Goal: Information Seeking & Learning: Learn about a topic

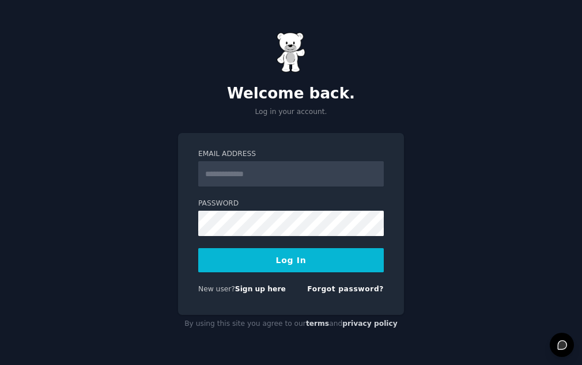
click at [244, 178] on input "Email Address" at bounding box center [291, 173] width 186 height 25
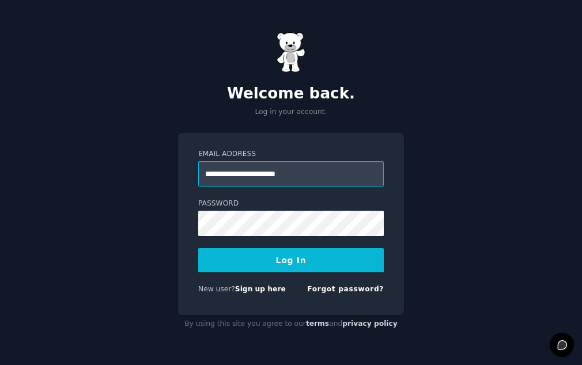
type input "**********"
click at [290, 254] on button "Log In" at bounding box center [291, 260] width 186 height 24
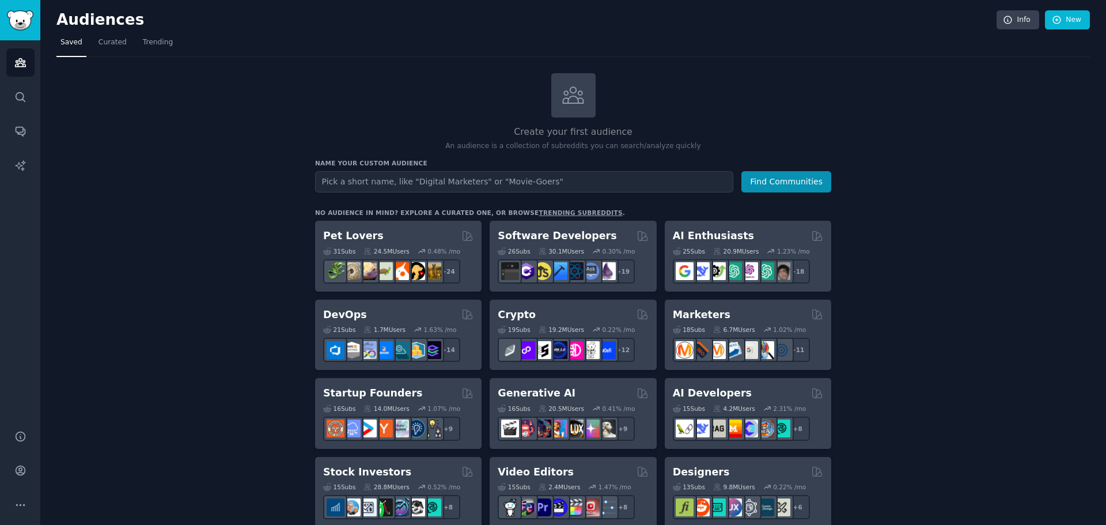
click at [395, 180] on input "text" at bounding box center [524, 181] width 418 height 21
type input "entrepreneurs"
click at [581, 185] on button "Find Communities" at bounding box center [786, 181] width 90 height 21
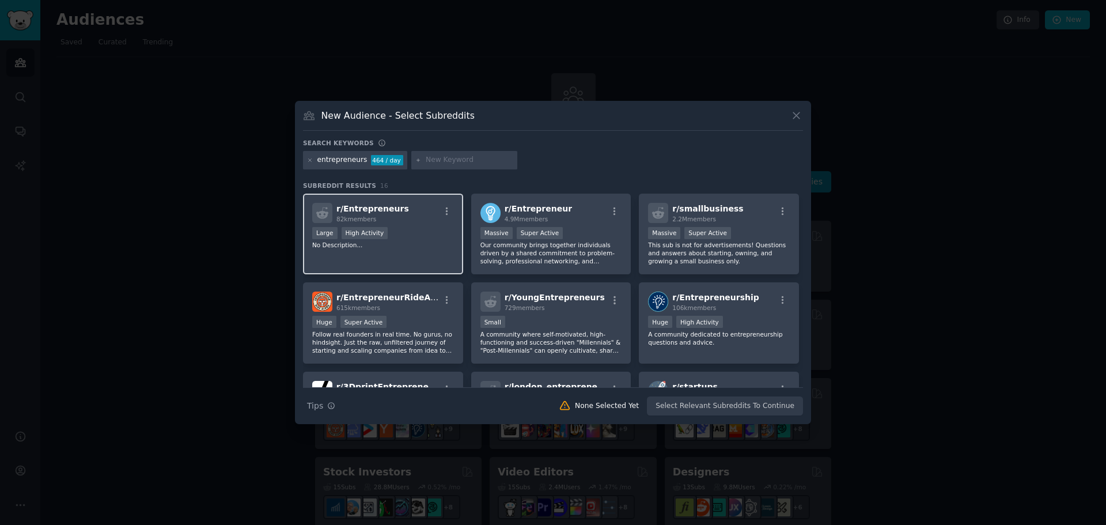
click at [410, 242] on p "No Description..." at bounding box center [383, 245] width 142 height 8
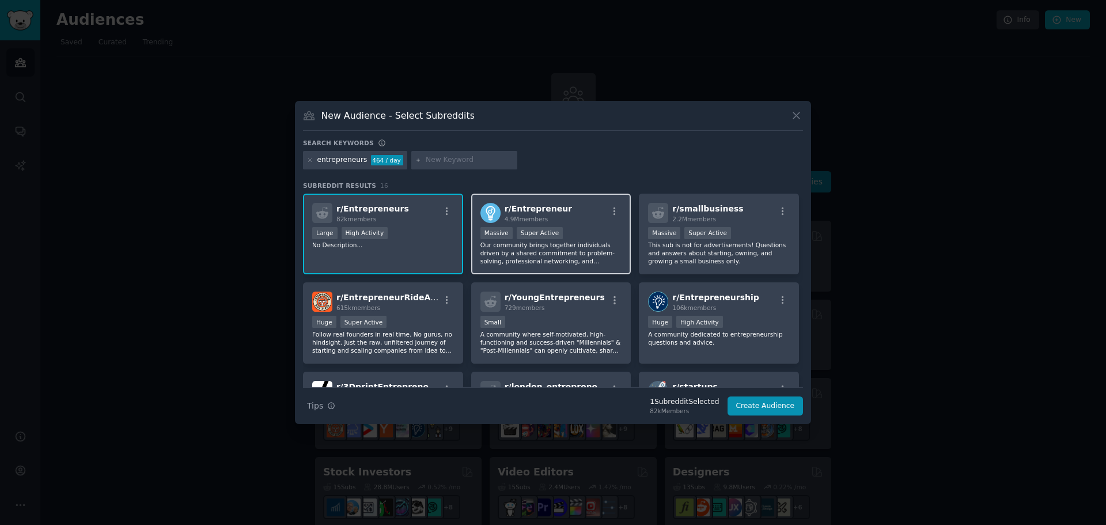
click at [580, 254] on p "Our community brings together individuals driven by a shared commitment to prob…" at bounding box center [551, 253] width 142 height 24
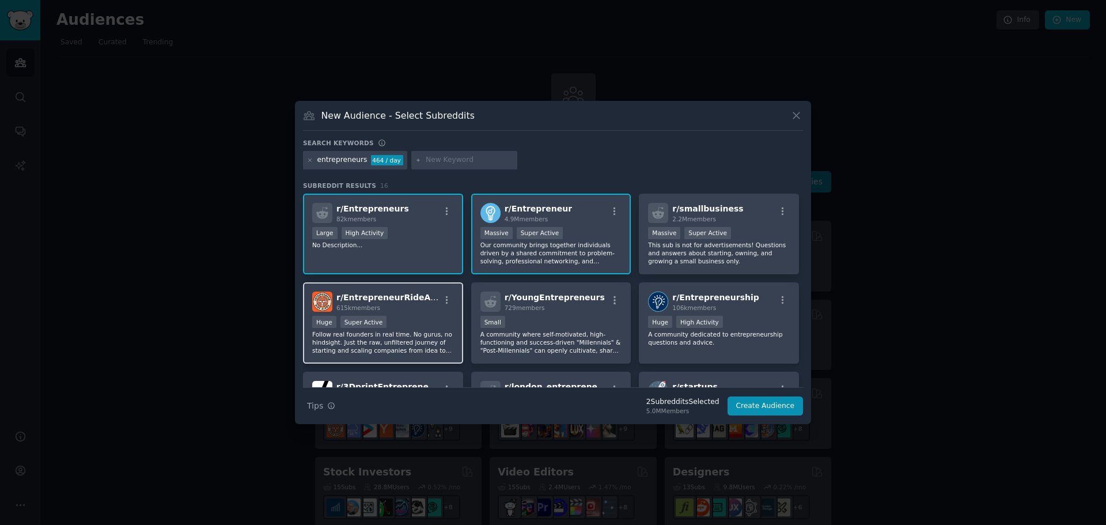
click at [413, 336] on p "Follow real founders in real time. No gurus, no hindsight. Just the raw, unfilt…" at bounding box center [383, 342] width 142 height 24
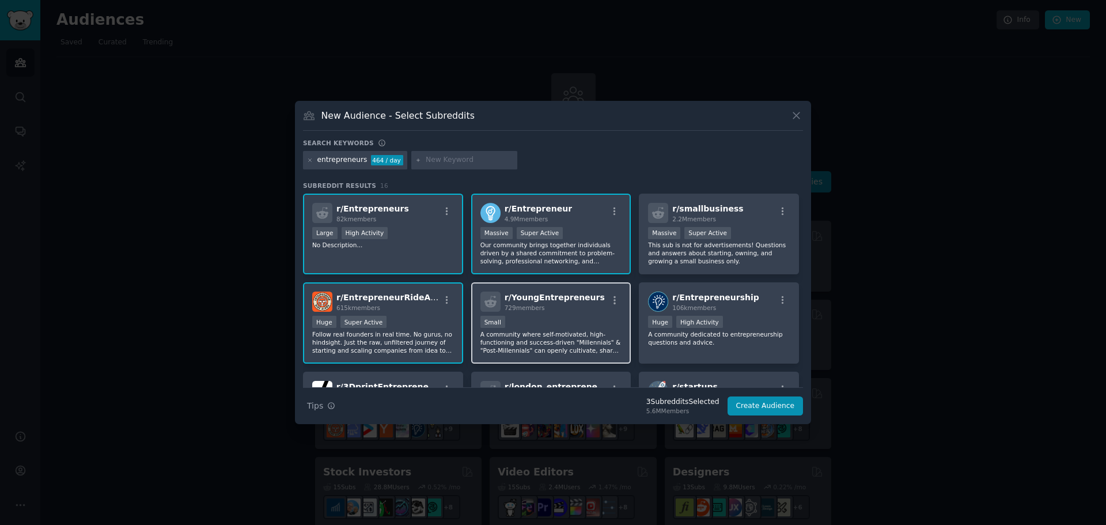
click at [573, 337] on p "A community where self-motivated, high-functioning and success-driven "Millenni…" at bounding box center [551, 342] width 142 height 24
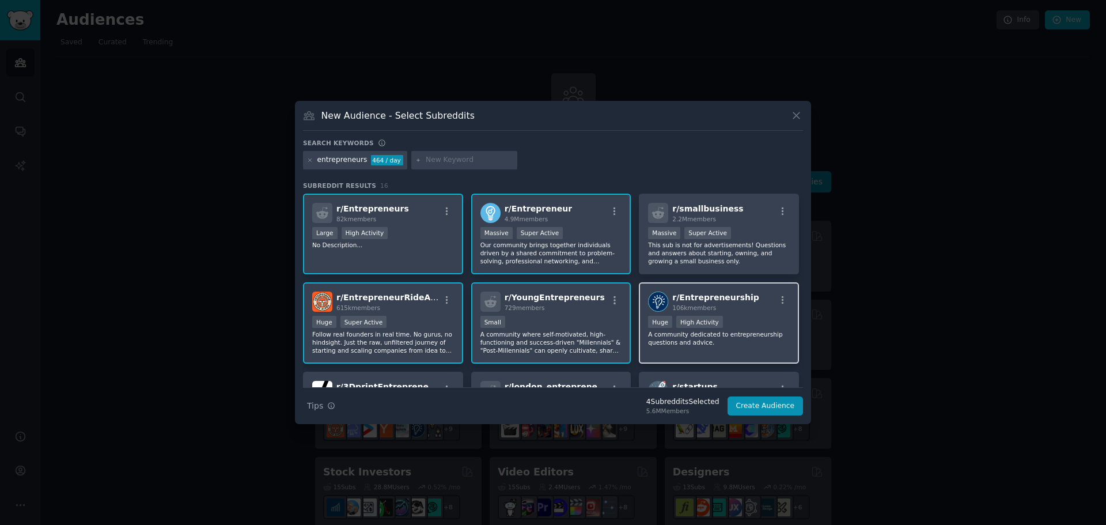
click at [581, 336] on p "A community dedicated to entrepreneurship questions and advice." at bounding box center [719, 338] width 142 height 16
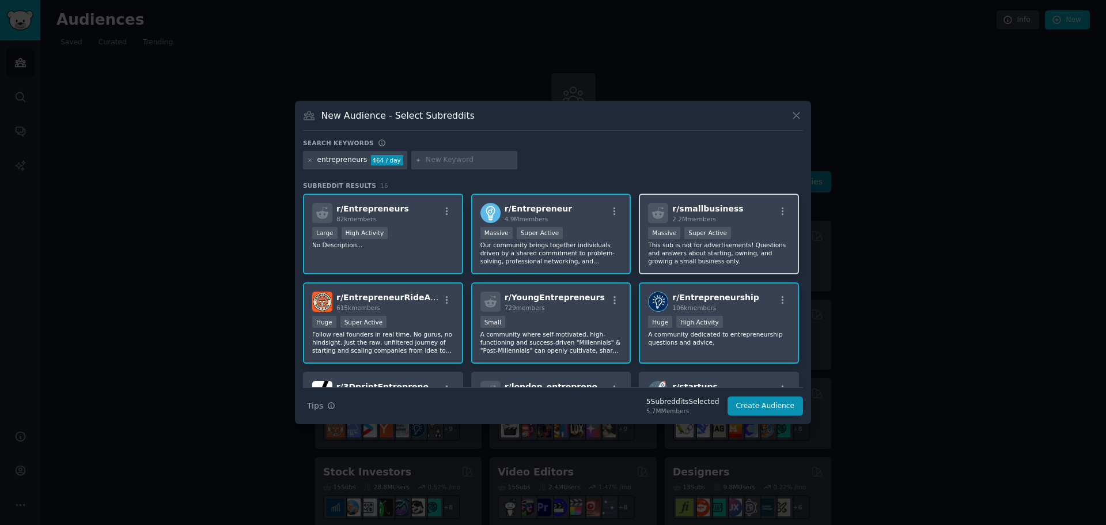
click at [581, 251] on p "This sub is not for advertisements! Questions and answers about starting, ownin…" at bounding box center [719, 253] width 142 height 24
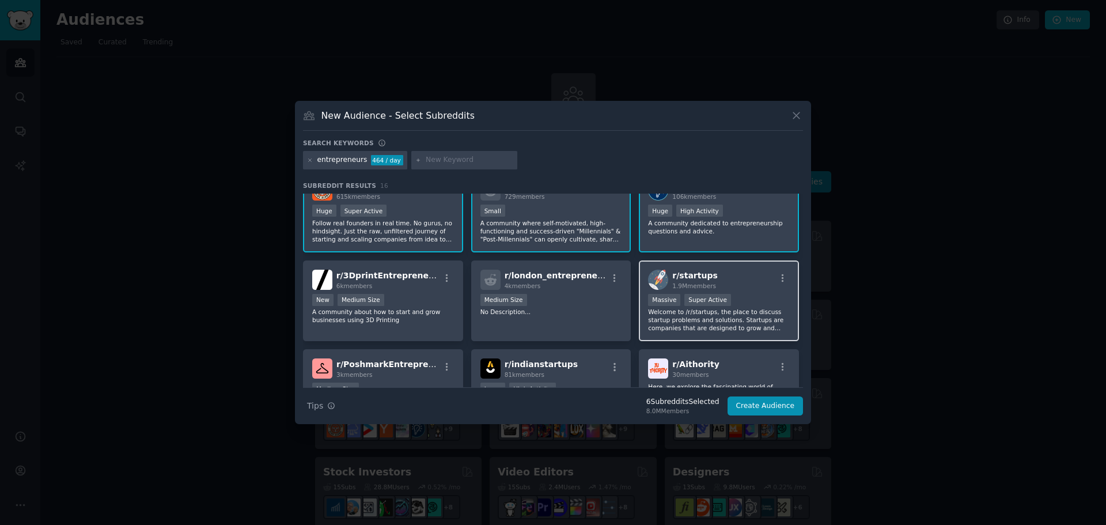
scroll to position [115, 0]
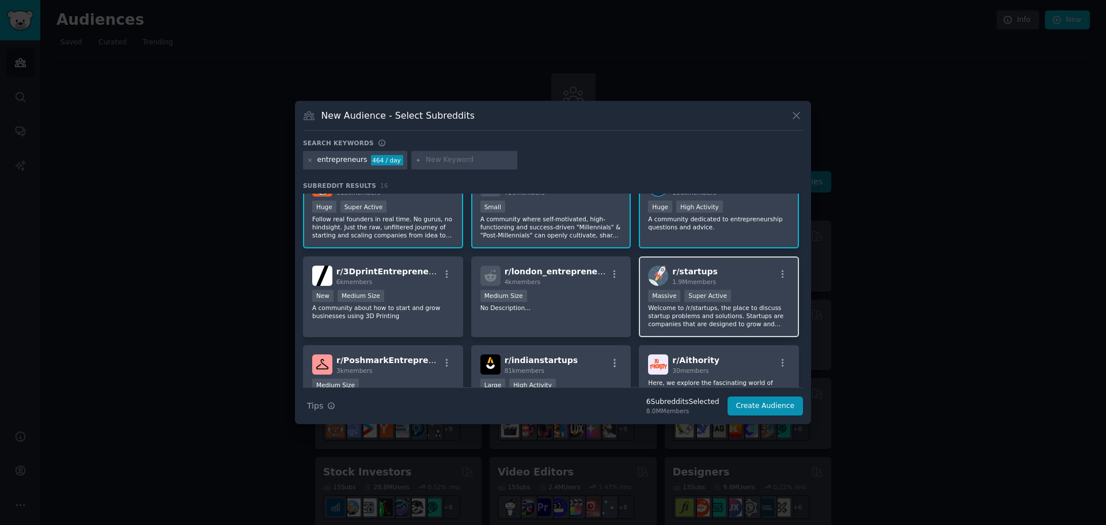
click at [581, 316] on p "Welcome to /r/startups, the place to discuss startup problems and solutions. St…" at bounding box center [719, 316] width 142 height 24
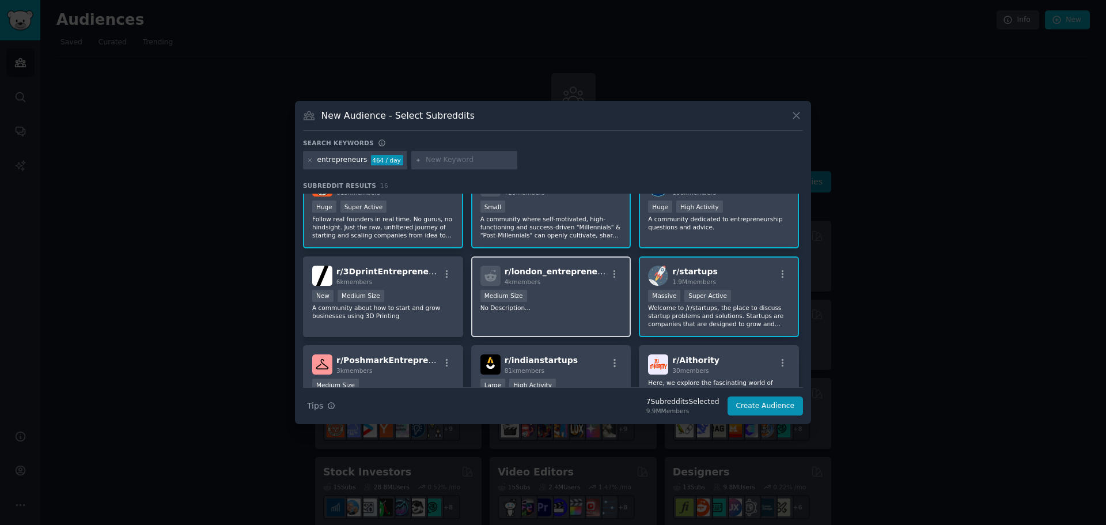
click at [569, 307] on p "No Description..." at bounding box center [551, 308] width 142 height 8
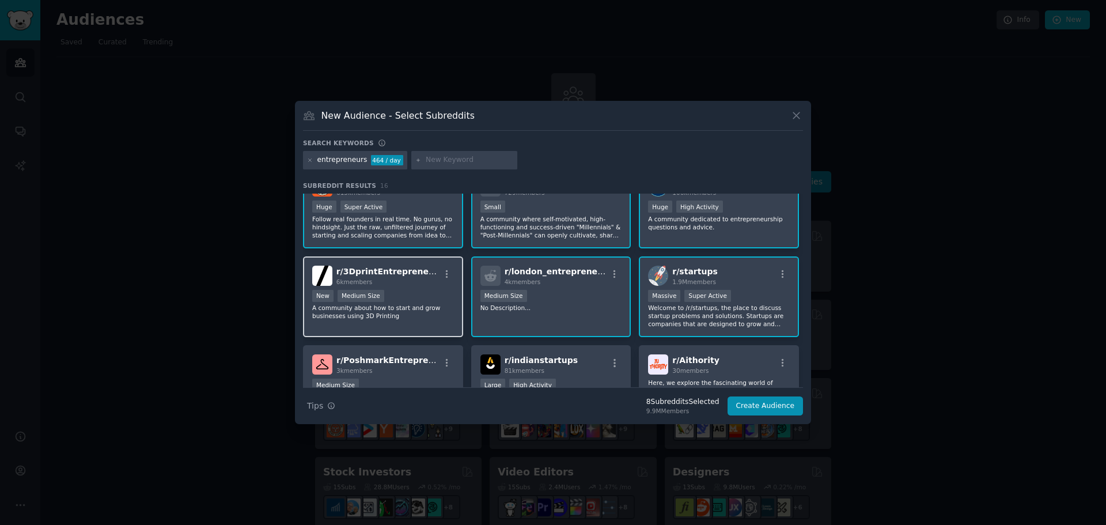
click at [417, 313] on p "A community about how to start and grow businesses using 3D Printing" at bounding box center [383, 312] width 142 height 16
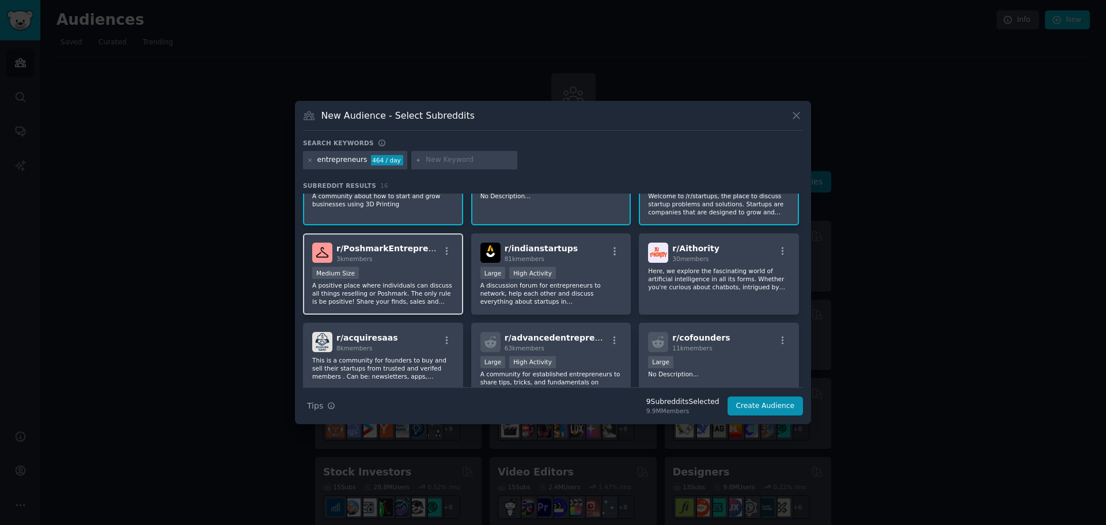
scroll to position [230, 0]
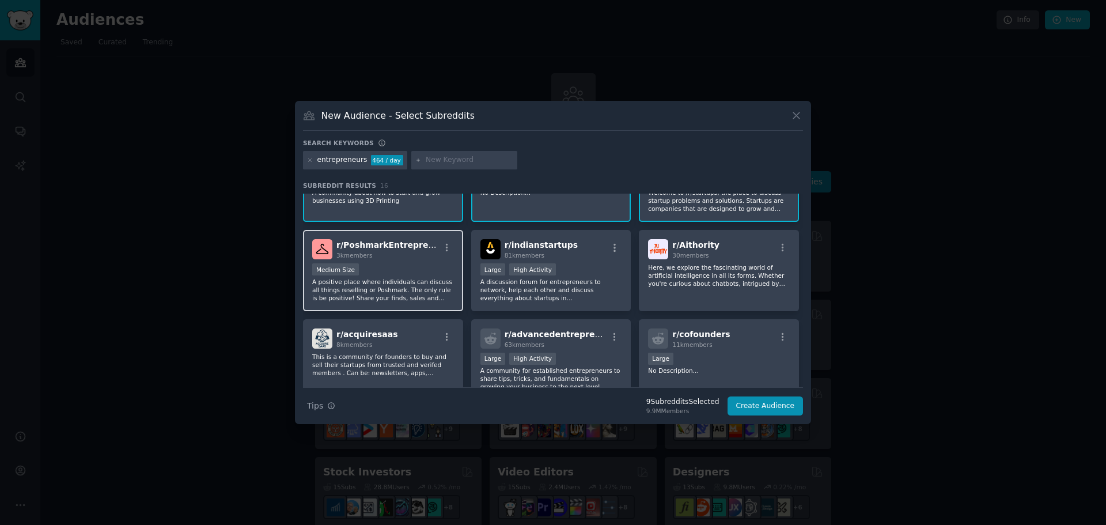
click at [415, 286] on p "A positive place where individuals can discuss all things reselling or Poshmark…" at bounding box center [383, 290] width 142 height 24
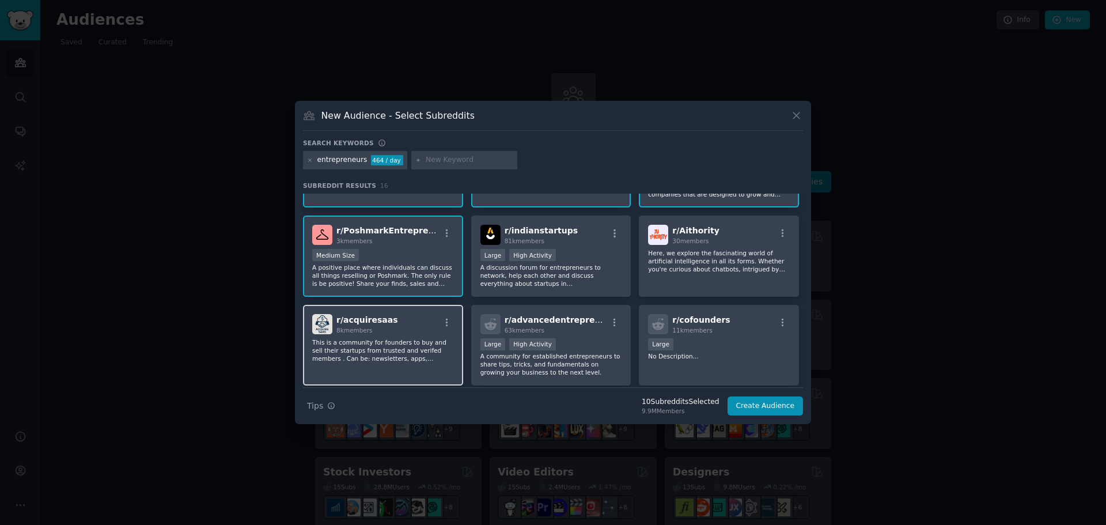
scroll to position [288, 0]
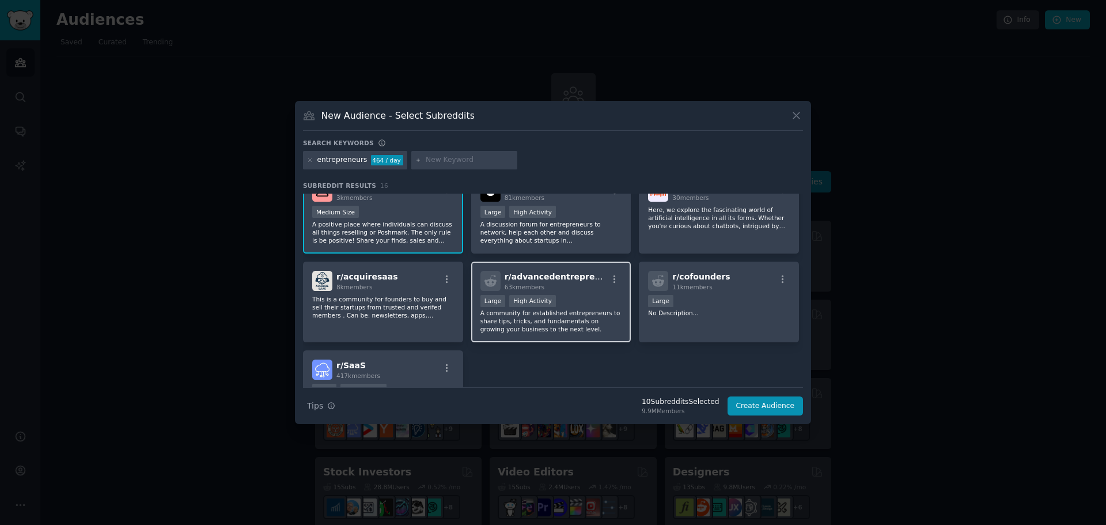
click at [581, 311] on p "A community for established entrepreneurs to share tips, tricks, and fundamenta…" at bounding box center [551, 321] width 142 height 24
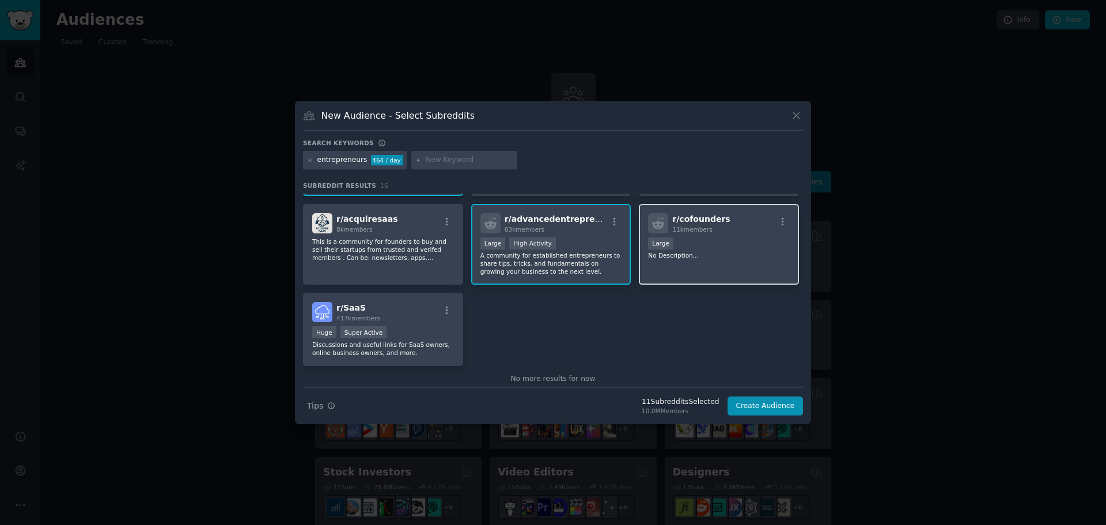
click at [581, 259] on p "No Description..." at bounding box center [719, 255] width 142 height 8
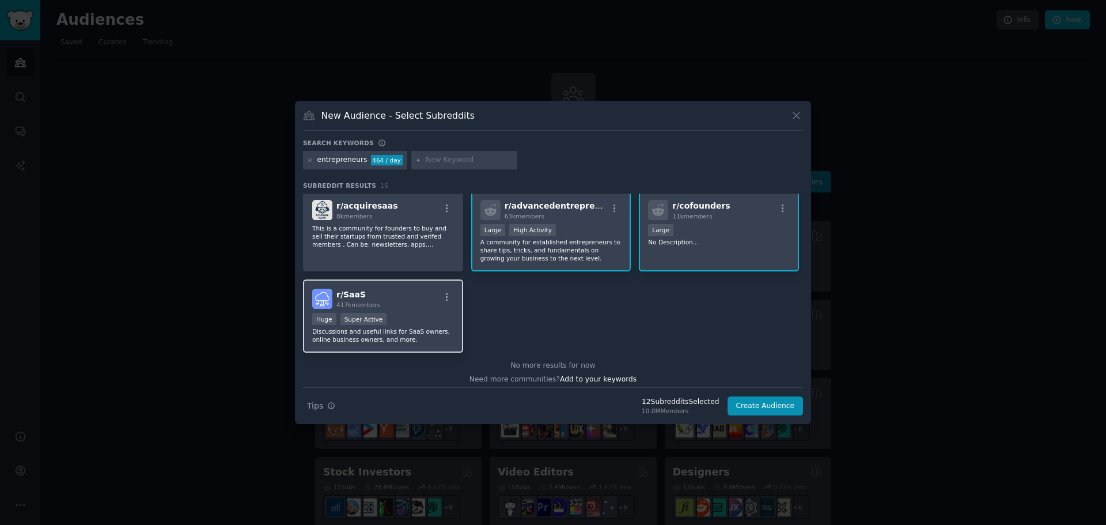
scroll to position [365, 0]
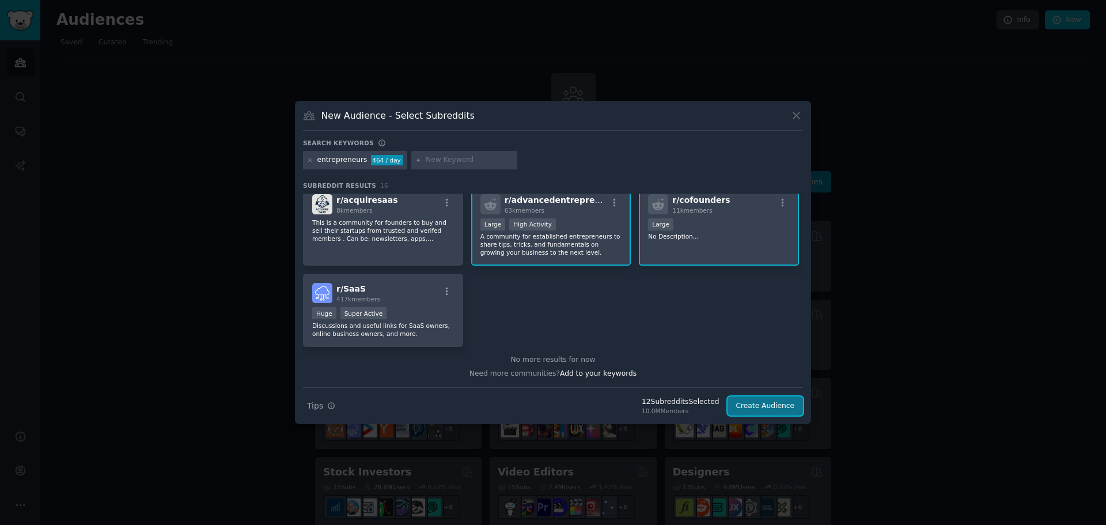
click at [581, 365] on button "Create Audience" at bounding box center [766, 406] width 76 height 20
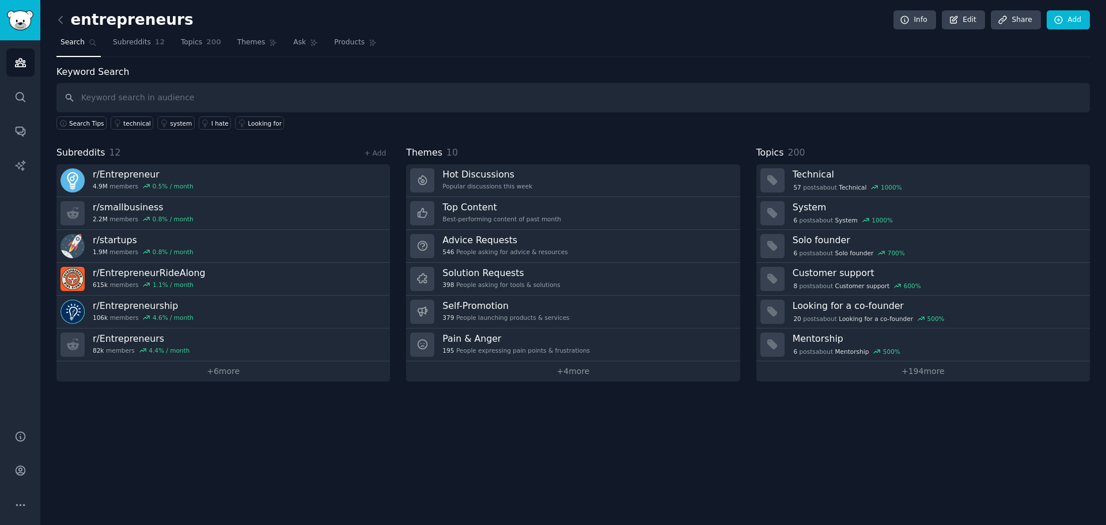
click at [125, 104] on input "text" at bounding box center [573, 97] width 1034 height 29
type input "do people book conference attendance in the morning or afternoon?"
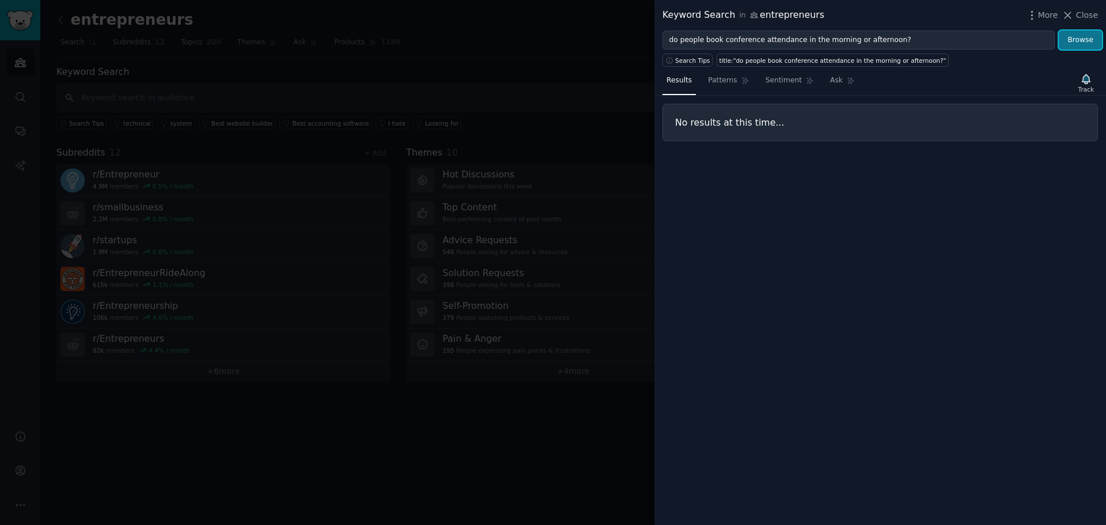
click at [581, 40] on button "Browse" at bounding box center [1080, 41] width 43 height 20
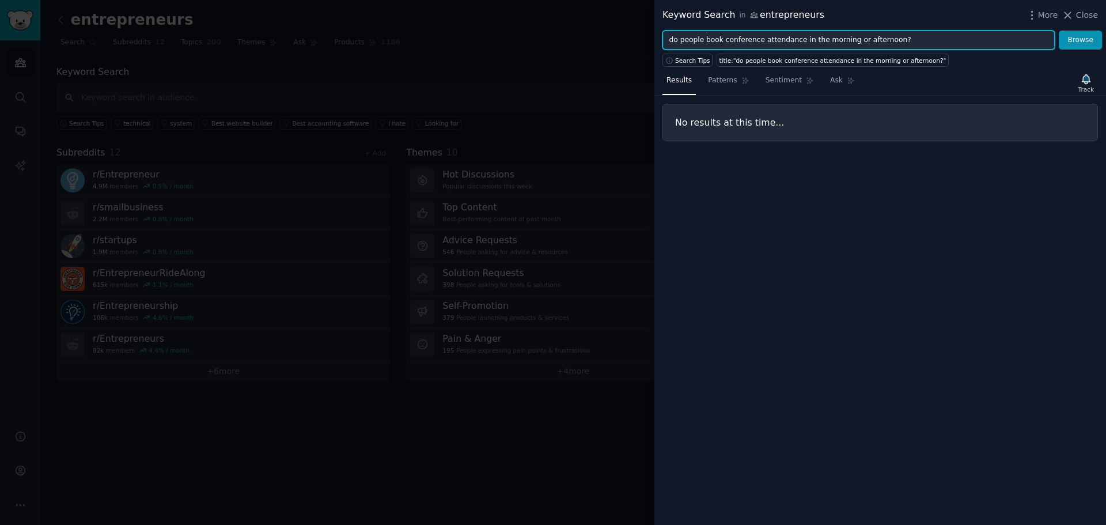
drag, startPoint x: 904, startPoint y: 39, endPoint x: 657, endPoint y: 41, distance: 246.6
click at [581, 41] on div "do people book conference attendance in the morning or afternoon? Browse" at bounding box center [880, 41] width 452 height 20
click at [581, 31] on button "Browse" at bounding box center [1080, 41] width 43 height 20
type input "what time of day do people book event attendance?"
click at [581, 31] on button "Browse" at bounding box center [1080, 41] width 43 height 20
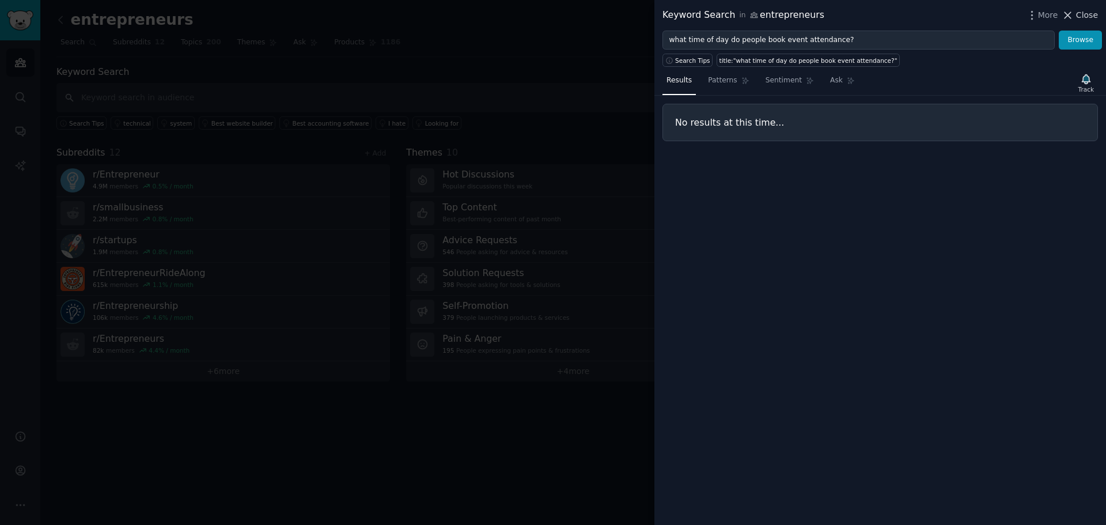
click at [581, 16] on span "Close" at bounding box center [1087, 15] width 22 height 12
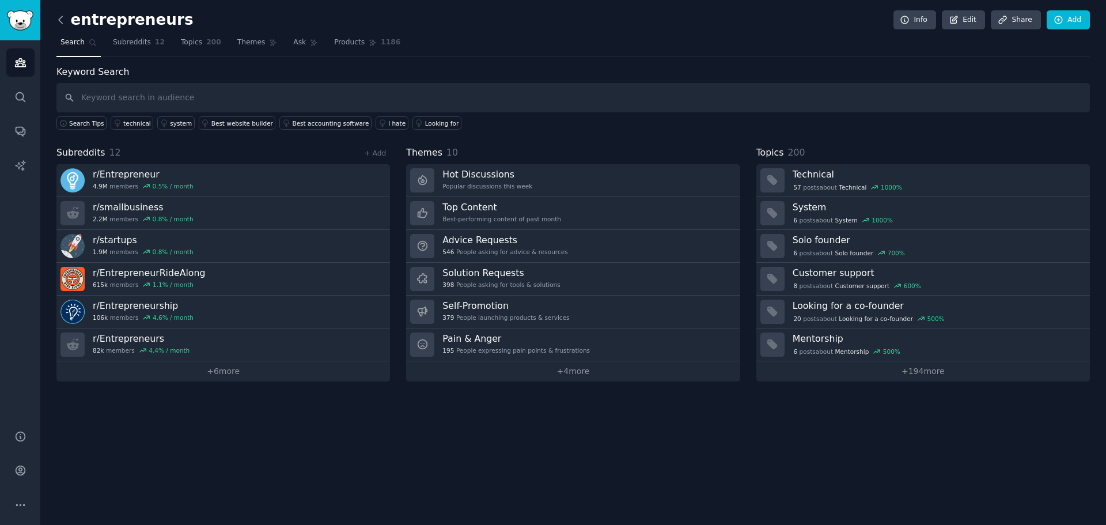
click at [63, 21] on icon at bounding box center [61, 20] width 12 height 12
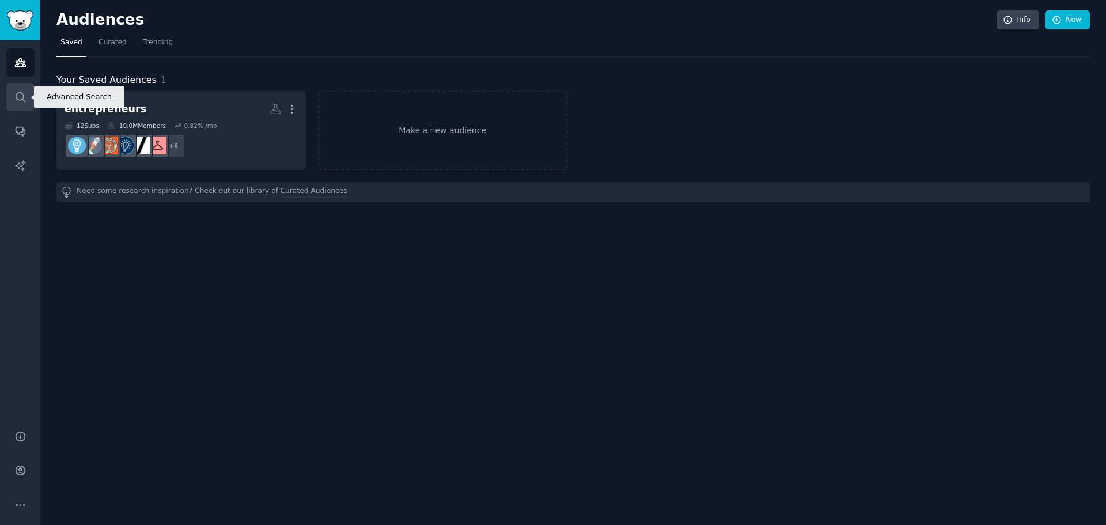
click at [21, 93] on icon "Sidebar" at bounding box center [20, 97] width 12 height 12
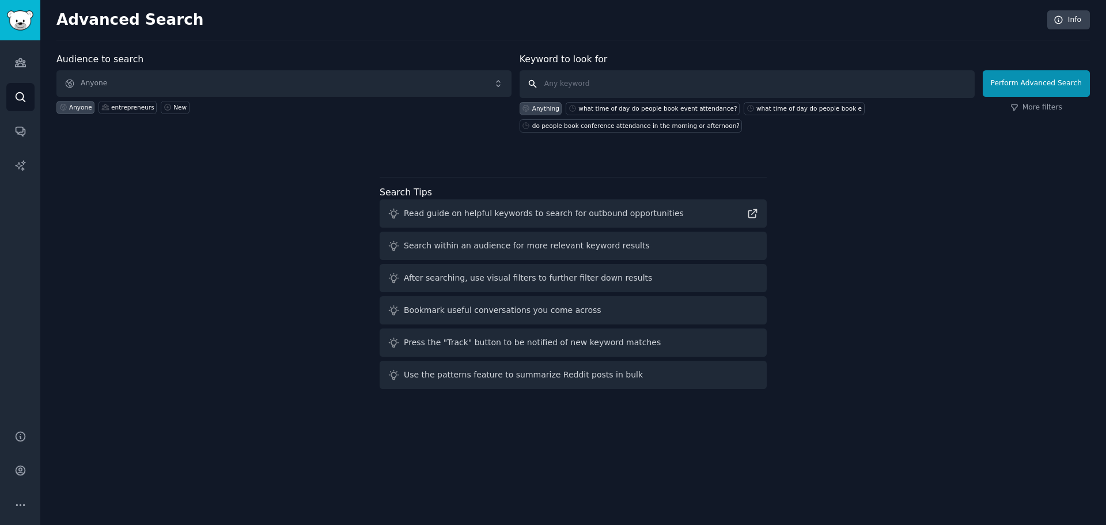
click at [581, 84] on input "text" at bounding box center [747, 84] width 455 height 28
click at [581, 107] on div "what time of day do people book event attendance?" at bounding box center [657, 108] width 158 height 8
type input "what time of day do people book event attendance?"
click at [581, 86] on button "Perform Advanced Search" at bounding box center [1036, 83] width 107 height 27
